Goal: Navigation & Orientation: Find specific page/section

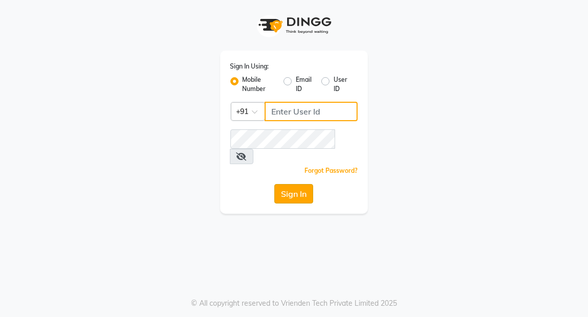
type input "7077710900"
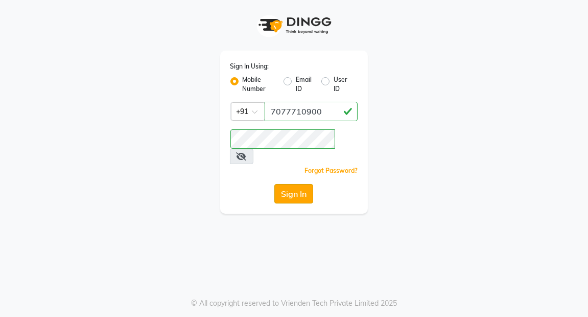
click at [289, 184] on button "Sign In" at bounding box center [294, 193] width 39 height 19
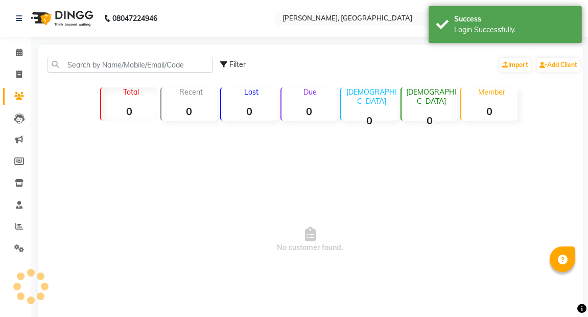
select select "en"
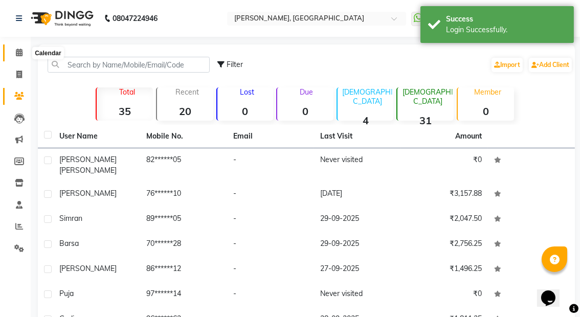
click at [19, 53] on icon at bounding box center [19, 53] width 7 height 8
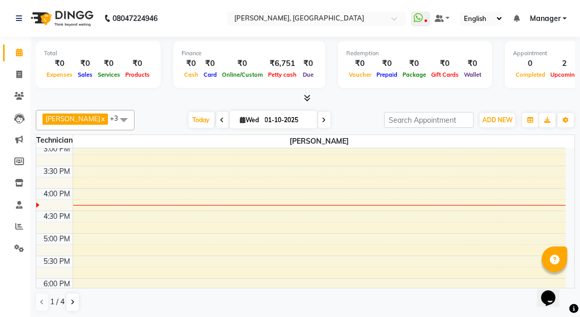
scroll to position [321, 0]
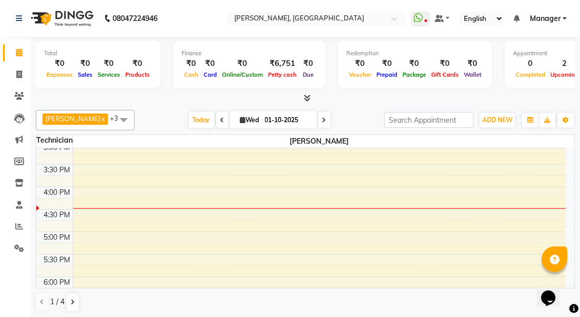
click at [3, 44] on link "Calendar" at bounding box center [15, 52] width 25 height 17
click at [21, 96] on icon at bounding box center [19, 96] width 10 height 8
